Goal: Download file/media

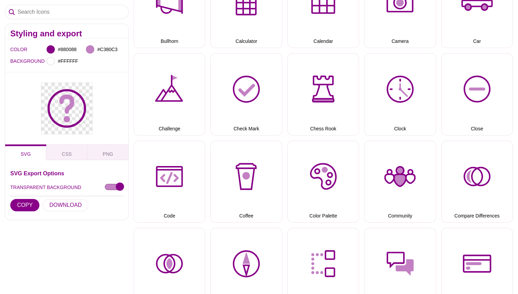
scroll to position [486, 0]
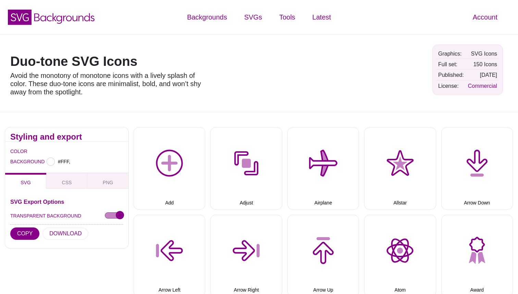
type input "#FFFFFF"
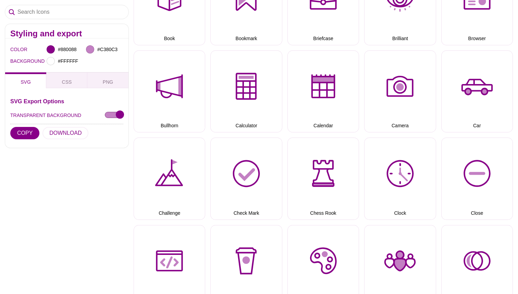
scroll to position [439, 0]
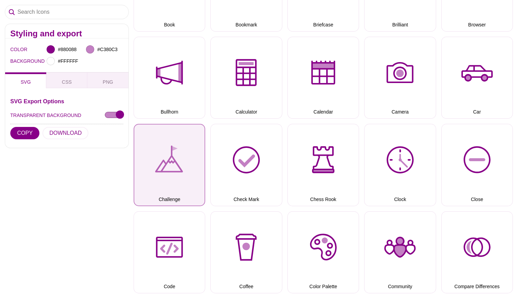
click at [179, 170] on button "Challenge" at bounding box center [170, 165] width 72 height 82
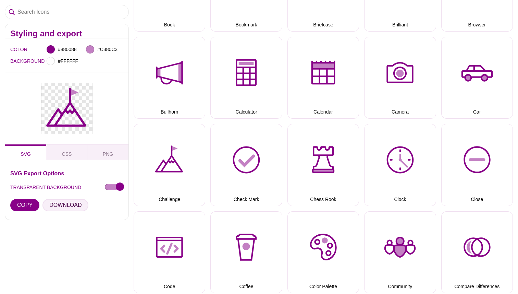
click at [74, 204] on button "DOWNLOAD" at bounding box center [66, 205] width 46 height 12
